Goal: Download file/media

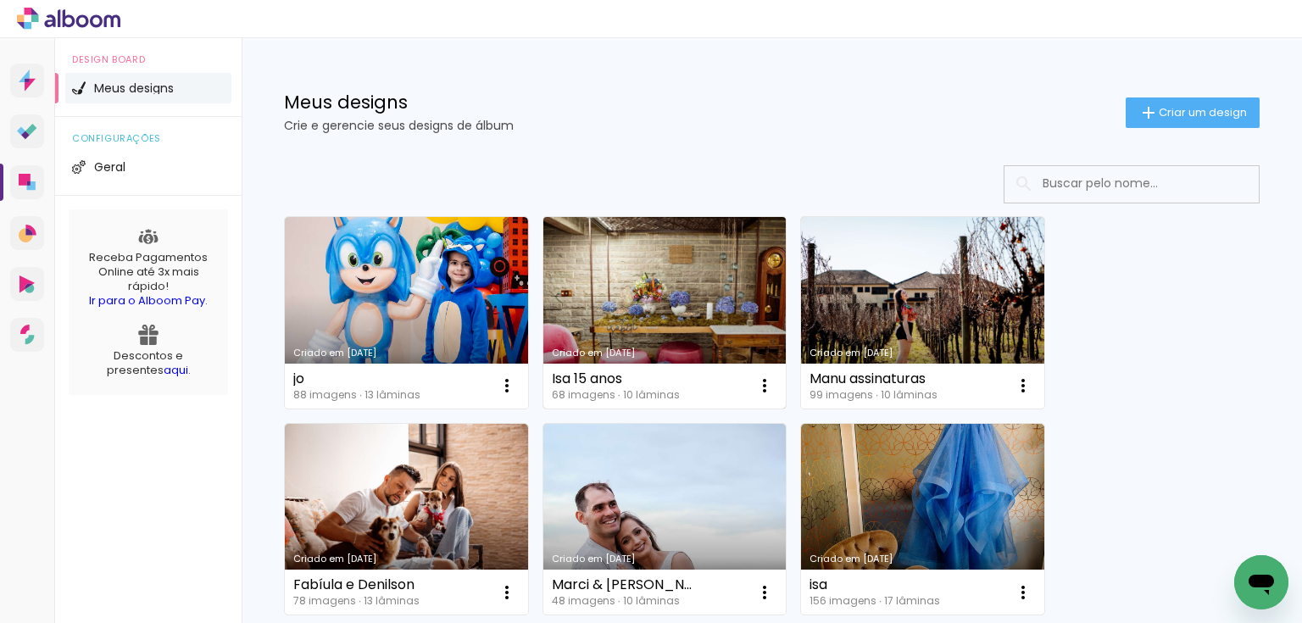
click at [660, 279] on link "Criado em [DATE]" at bounding box center [664, 313] width 243 height 192
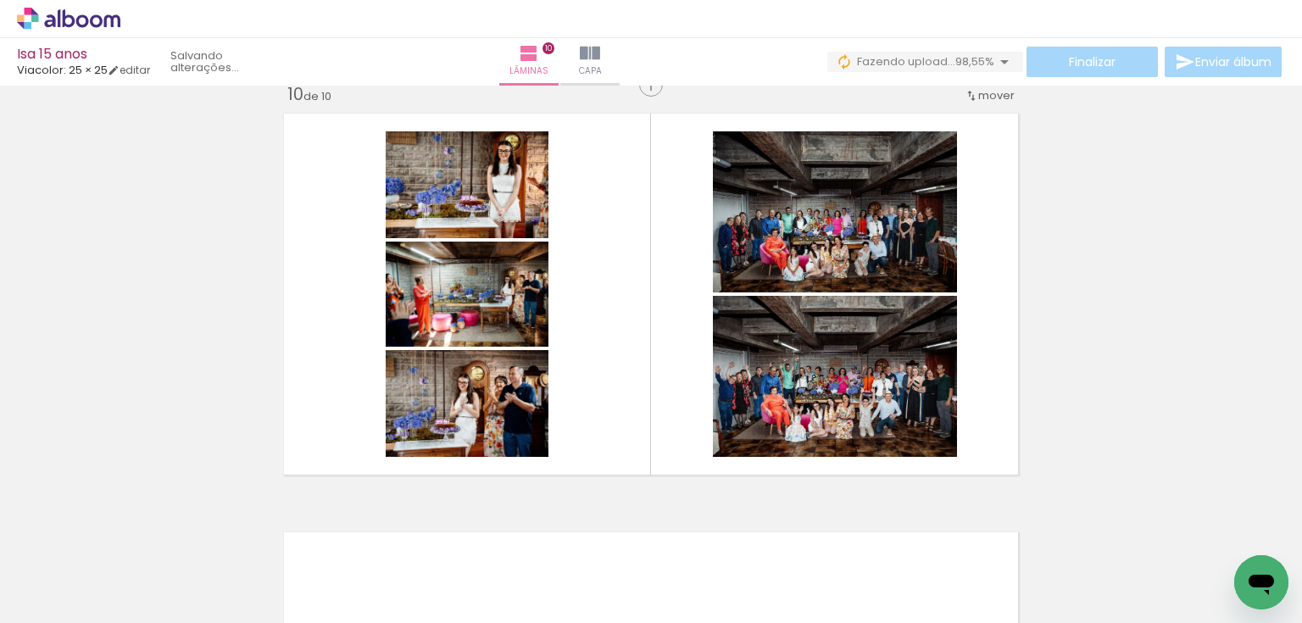
scroll to position [0, 5392]
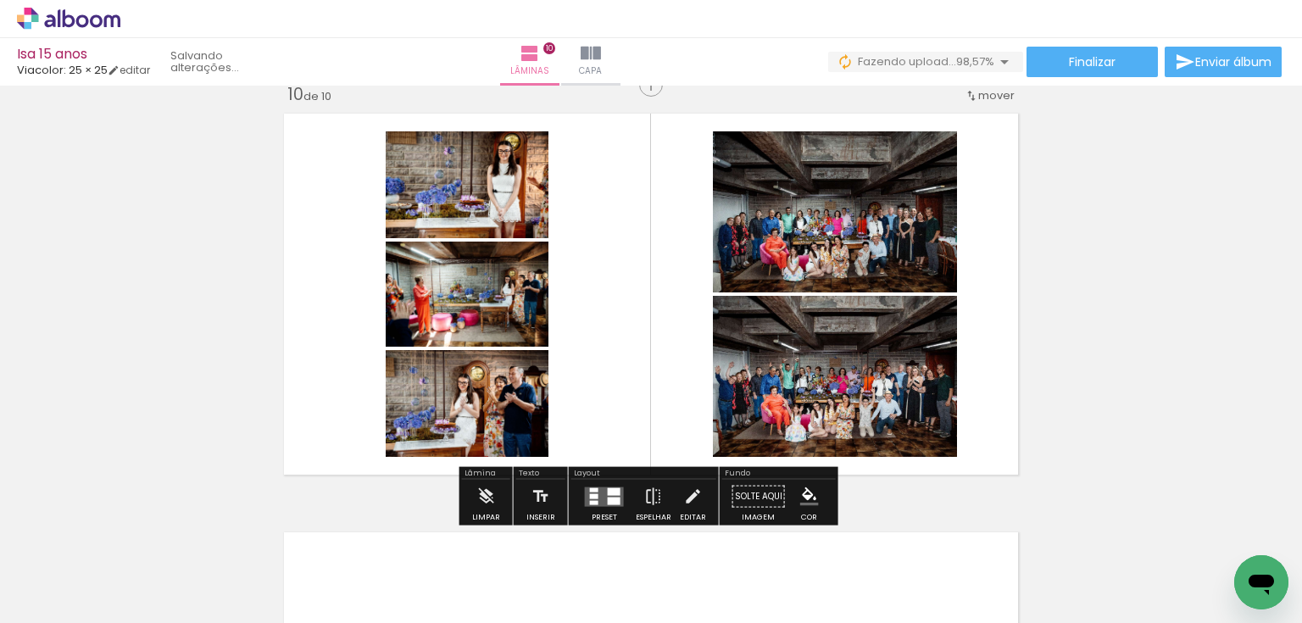
scroll to position [0, 5487]
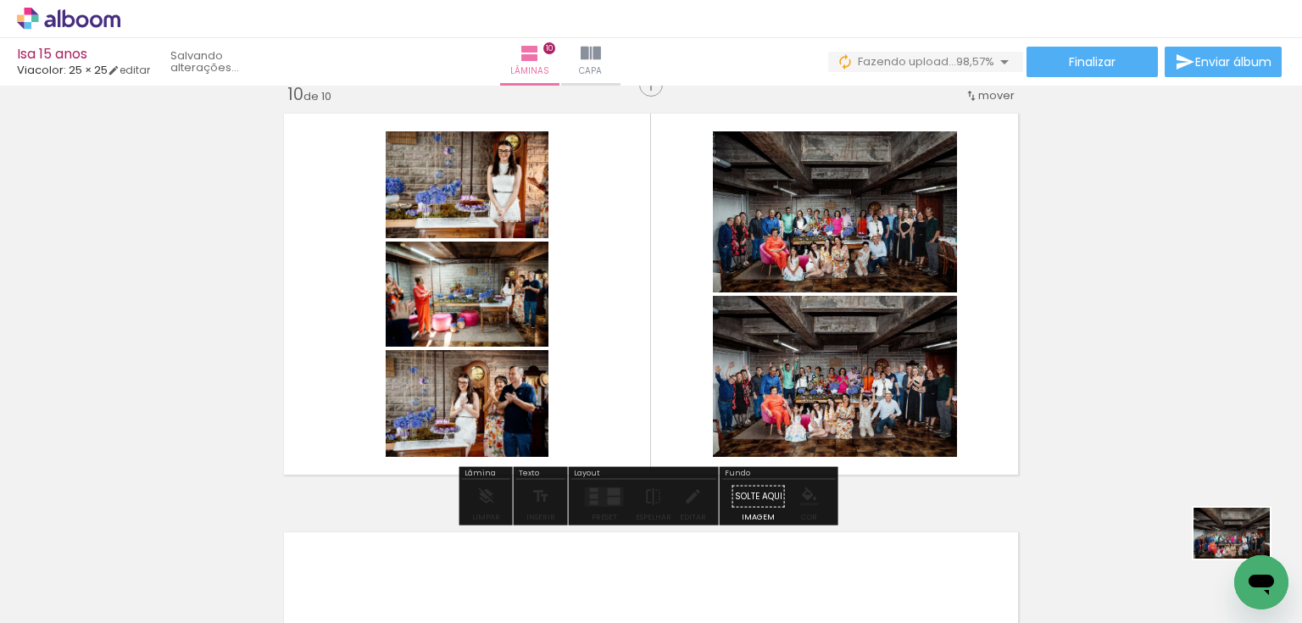
drag, startPoint x: 2467, startPoint y: 1115, endPoint x: 1247, endPoint y: 585, distance: 1329.9
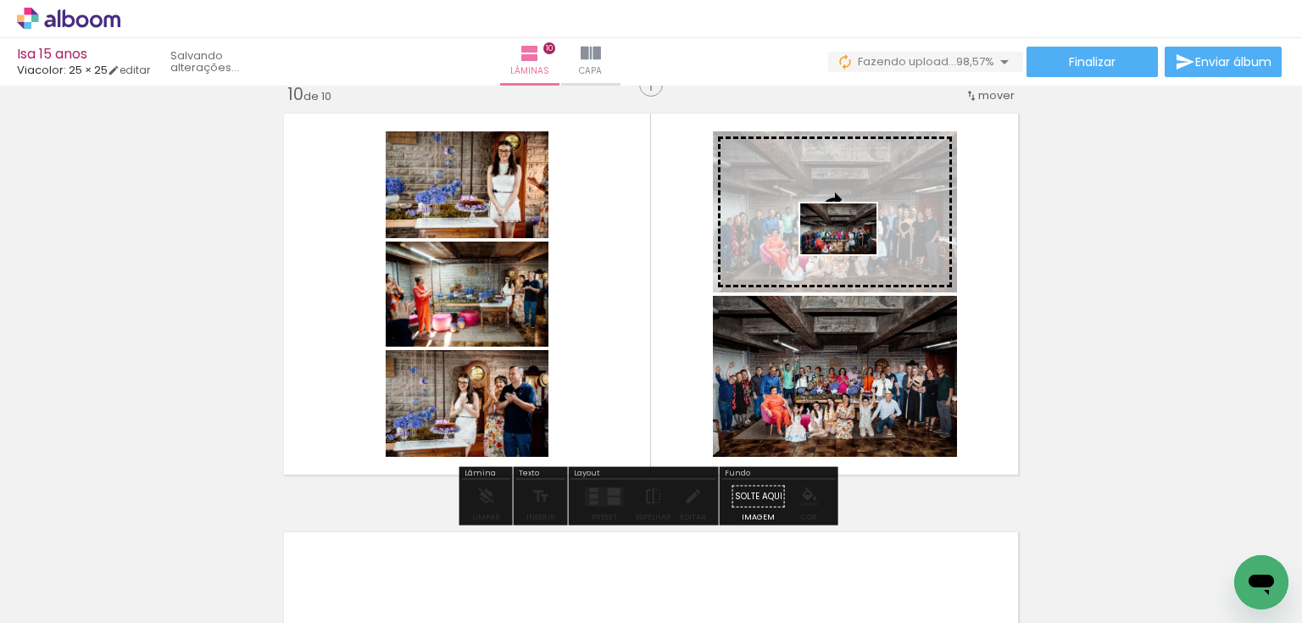
drag, startPoint x: 1212, startPoint y: 550, endPoint x: 851, endPoint y: 254, distance: 466.8
click at [851, 254] on quentale-workspace at bounding box center [651, 311] width 1302 height 623
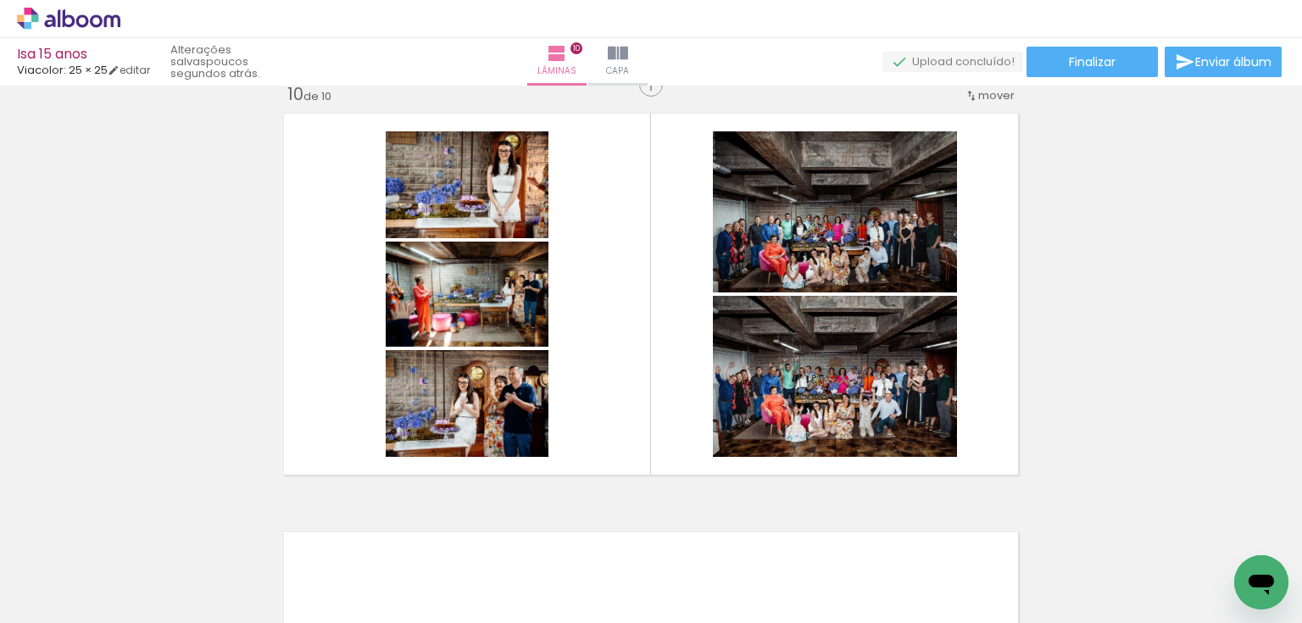
drag, startPoint x: 1139, startPoint y: 219, endPoint x: 1083, endPoint y: 102, distance: 129.7
click at [1075, 70] on paper-button "Finalizar" at bounding box center [1092, 62] width 131 height 31
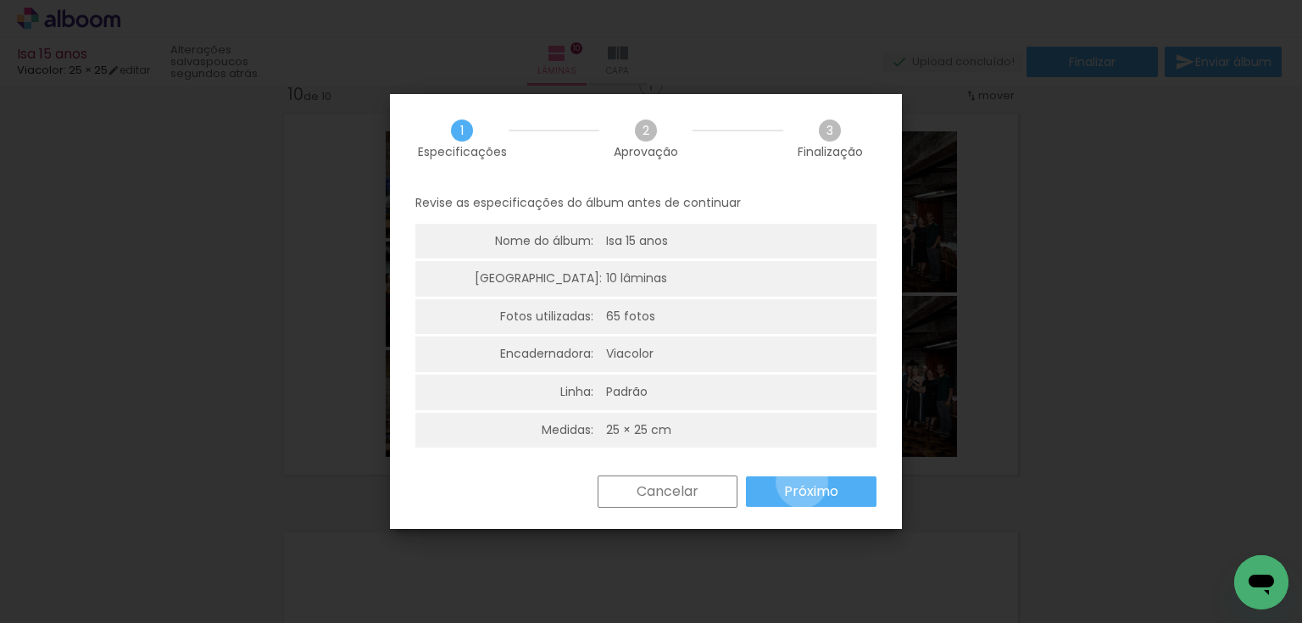
click at [0, 0] on slot "Próximo" at bounding box center [0, 0] width 0 height 0
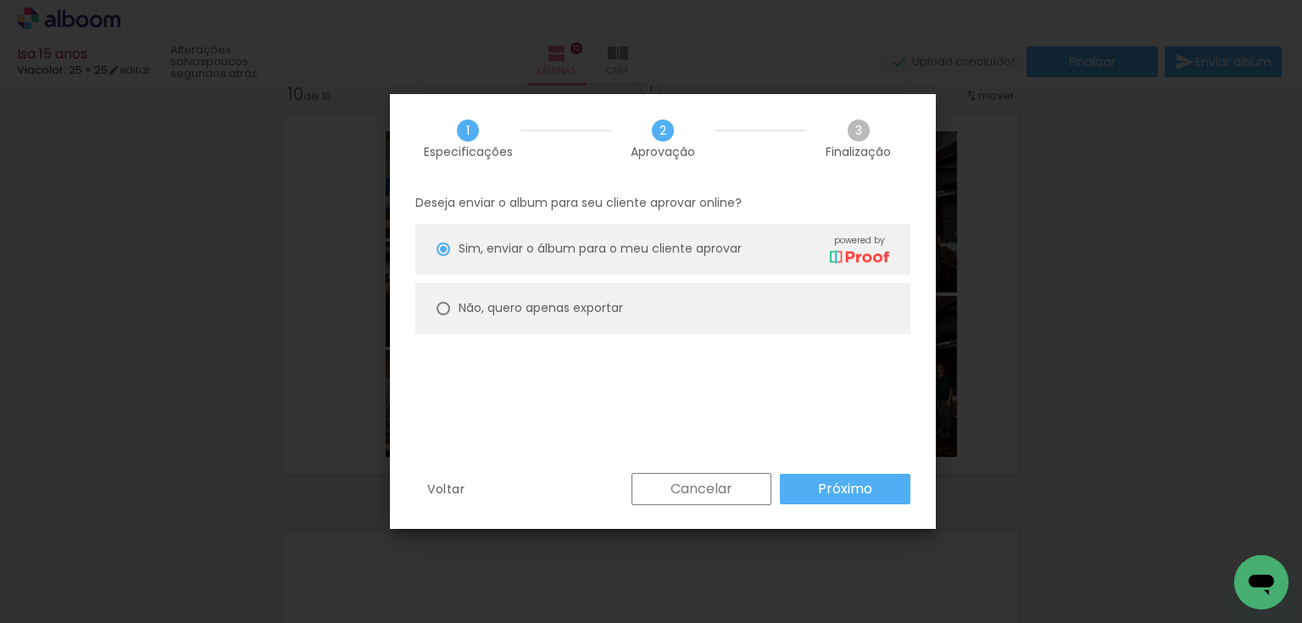
click at [696, 326] on paper-radio-button "Não, quero apenas exportar" at bounding box center [662, 308] width 495 height 51
type paper-radio-button "on"
click at [817, 487] on paper-button "Próximo" at bounding box center [845, 489] width 131 height 31
type input "Alta, 300 DPI"
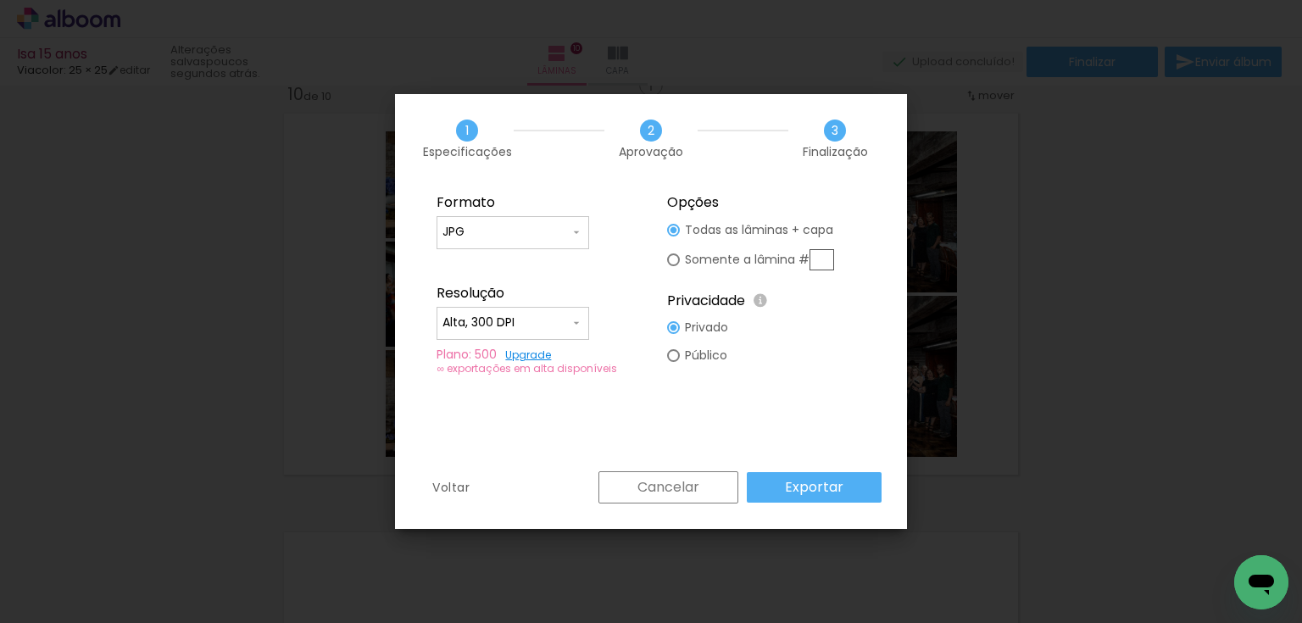
click at [0, 0] on slot "Exportar" at bounding box center [0, 0] width 0 height 0
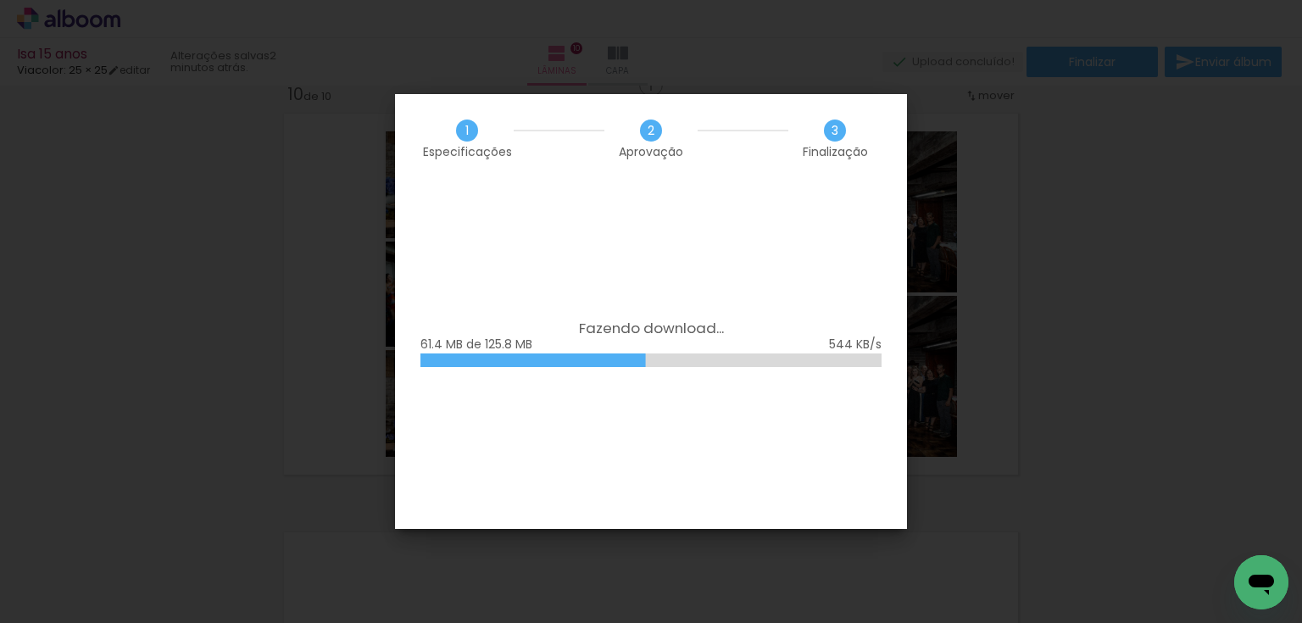
scroll to position [0, 5487]
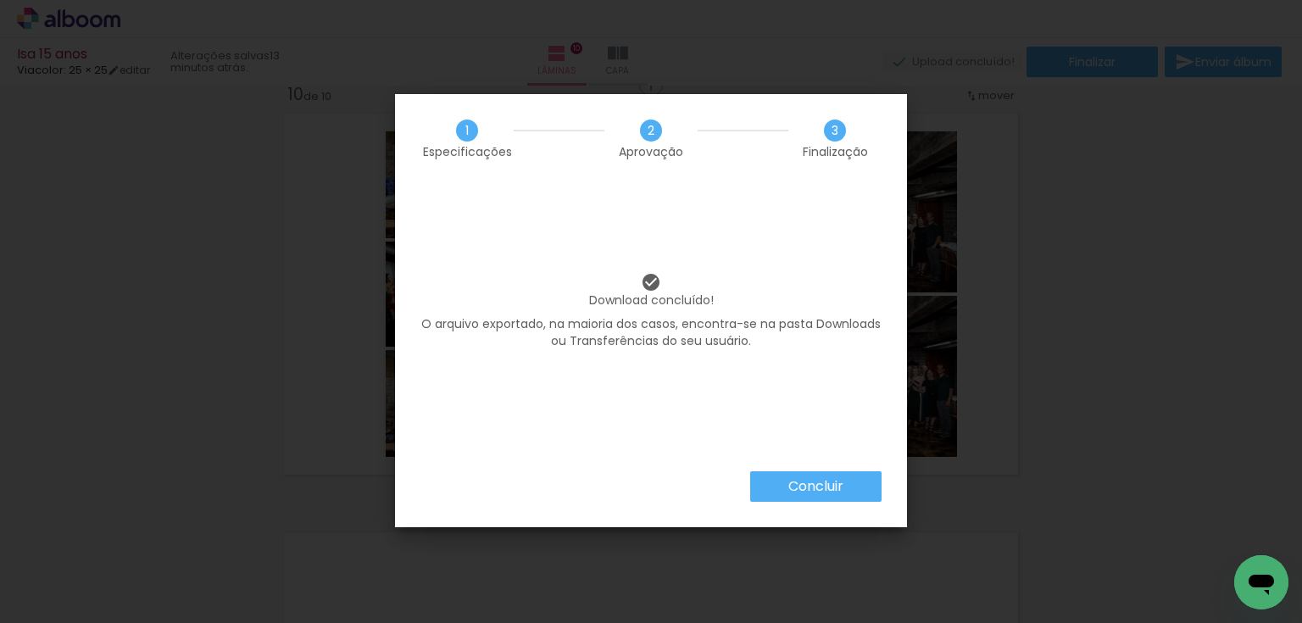
scroll to position [0, 5487]
click at [0, 0] on slot "Concluir" at bounding box center [0, 0] width 0 height 0
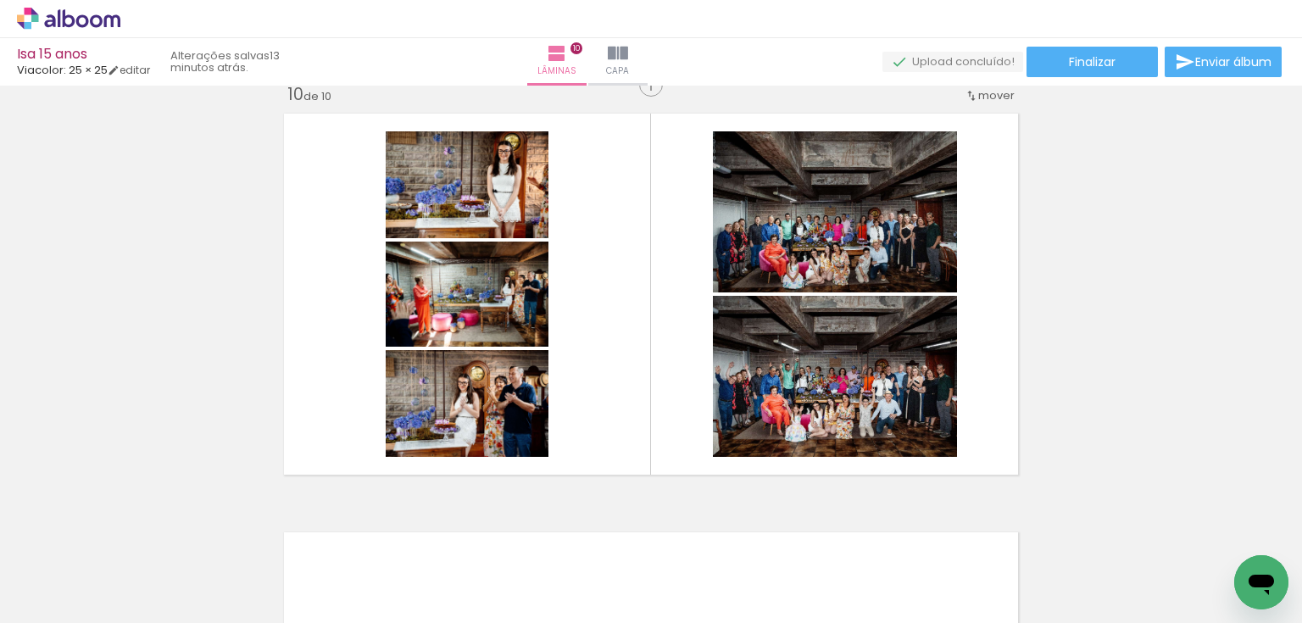
scroll to position [0, 5487]
